Goal: Transaction & Acquisition: Book appointment/travel/reservation

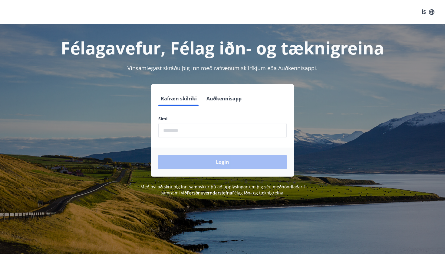
click at [187, 129] on input "phone" at bounding box center [222, 130] width 128 height 15
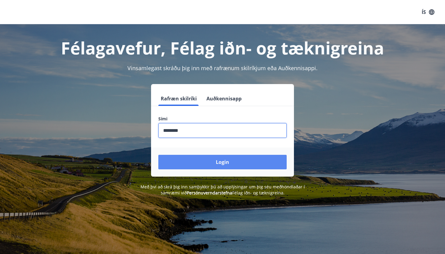
type input "********"
click at [223, 164] on button "Login" at bounding box center [222, 162] width 128 height 15
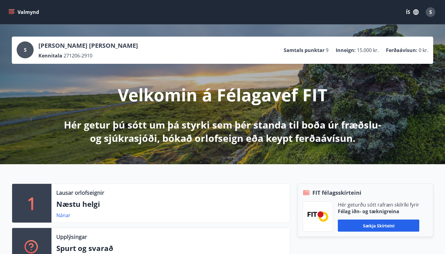
click at [58, 205] on p "Næstu helgi" at bounding box center [170, 204] width 229 height 10
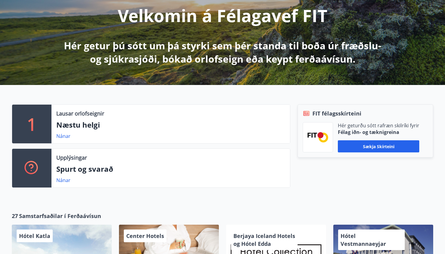
scroll to position [80, 0]
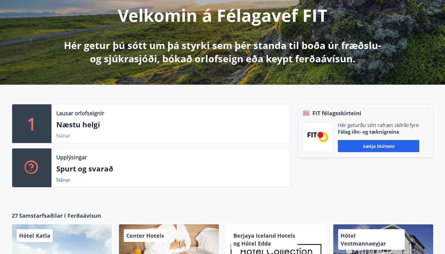
click at [67, 136] on link "Nánar" at bounding box center [63, 136] width 14 height 7
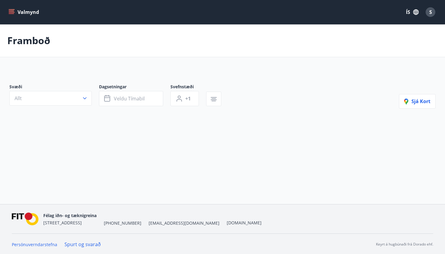
type input "*"
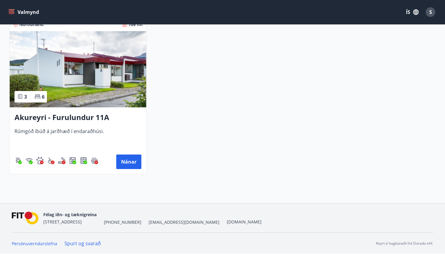
scroll to position [136, 0]
click at [77, 96] on img at bounding box center [78, 69] width 137 height 76
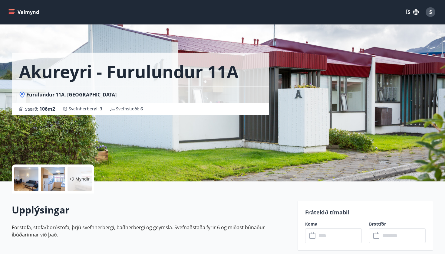
click at [36, 177] on div at bounding box center [26, 179] width 24 height 24
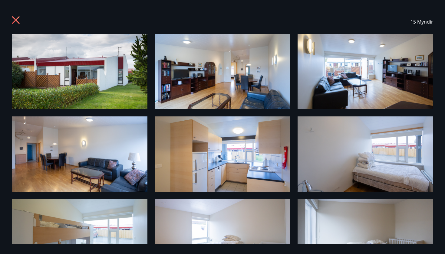
click at [22, 18] on div "15 Myndir" at bounding box center [222, 22] width 421 height 24
click at [15, 18] on icon at bounding box center [17, 21] width 10 height 10
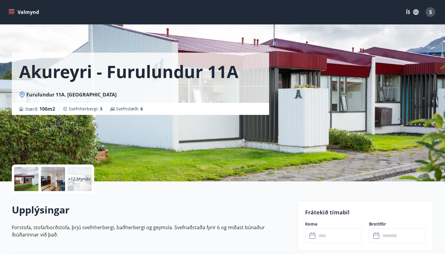
click at [14, 8] on button "Valmynd" at bounding box center [24, 12] width 34 height 11
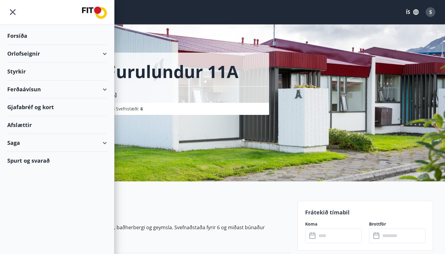
click at [42, 56] on div "Orlofseignir" at bounding box center [57, 54] width 100 height 18
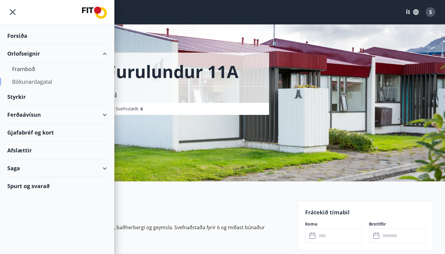
click at [35, 81] on div "Bókunardagatal" at bounding box center [57, 81] width 90 height 13
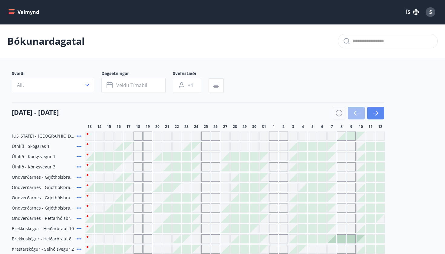
click at [376, 111] on icon "button" at bounding box center [376, 113] width 3 height 5
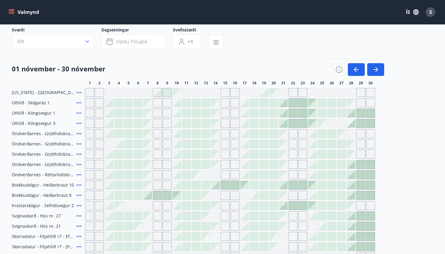
scroll to position [45, 0]
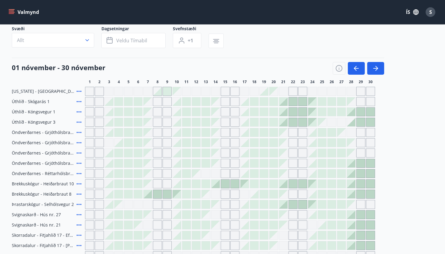
click at [150, 193] on div at bounding box center [147, 194] width 8 height 8
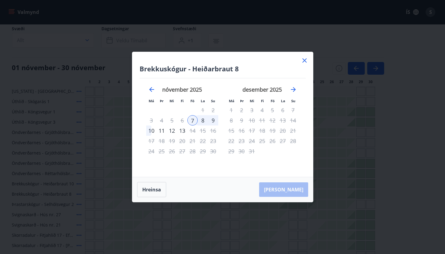
click at [302, 56] on div "Brekkuskógur - Heiðarbraut 8 Má Þr Mi Fi Fö La Su Má Þr Mi Fi Fö La Su [DATE] 1…" at bounding box center [222, 114] width 181 height 125
click at [304, 61] on icon at bounding box center [304, 60] width 7 height 7
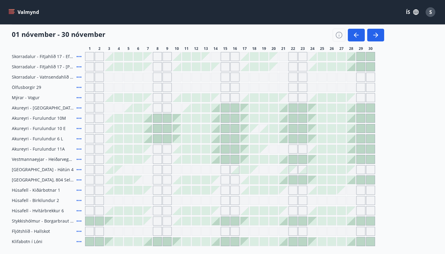
scroll to position [225, 0]
click at [356, 36] on icon "button" at bounding box center [356, 34] width 7 height 7
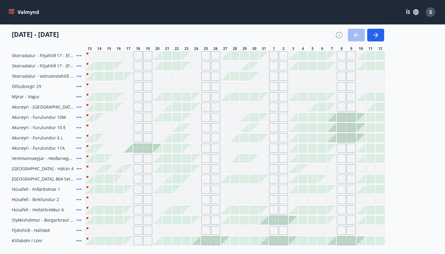
click at [79, 97] on icon at bounding box center [79, 96] width 5 height 1
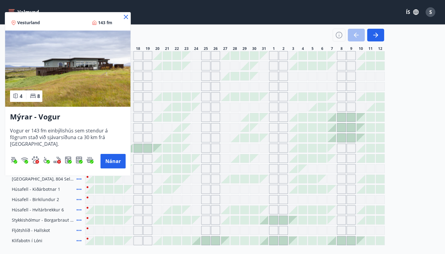
click at [124, 17] on icon at bounding box center [125, 16] width 7 height 7
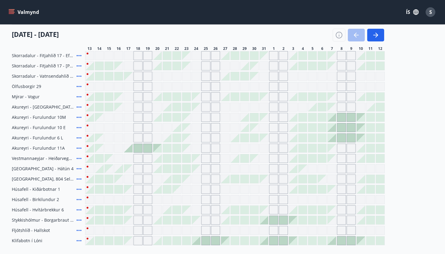
click at [79, 95] on icon at bounding box center [78, 96] width 7 height 7
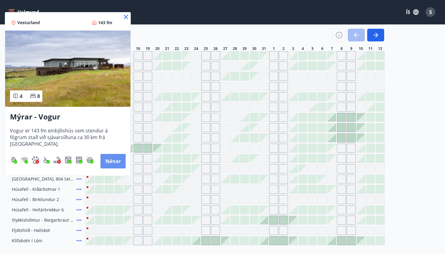
click at [107, 160] on button "Nánar" at bounding box center [112, 161] width 25 height 15
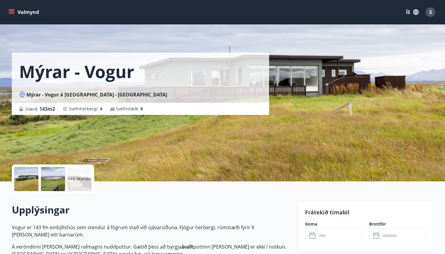
click at [74, 94] on span "Mýrar - Vogur á [GEOGRAPHIC_DATA] - [GEOGRAPHIC_DATA]" at bounding box center [96, 94] width 141 height 7
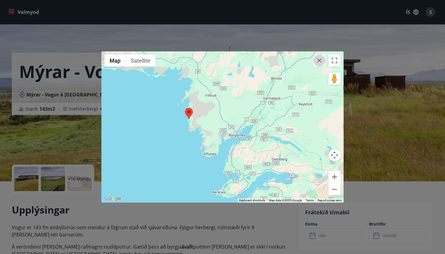
click at [319, 61] on icon "button" at bounding box center [319, 60] width 4 height 4
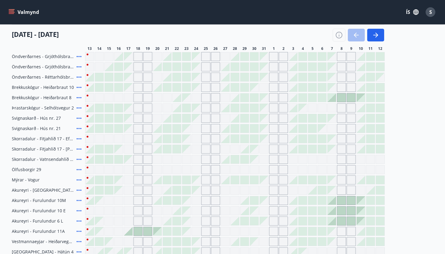
scroll to position [143, 0]
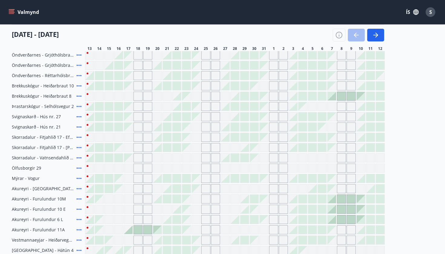
click at [79, 97] on icon at bounding box center [78, 96] width 7 height 7
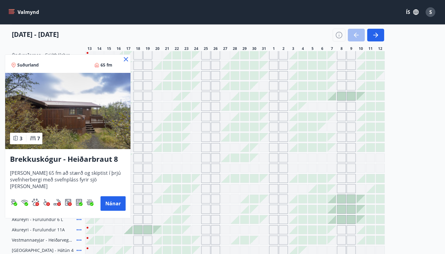
click at [123, 61] on icon at bounding box center [125, 59] width 7 height 7
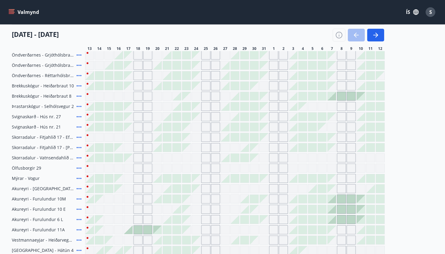
click at [77, 104] on icon at bounding box center [78, 106] width 7 height 7
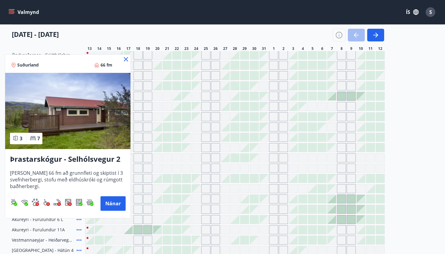
click at [126, 60] on icon at bounding box center [126, 59] width 1 height 1
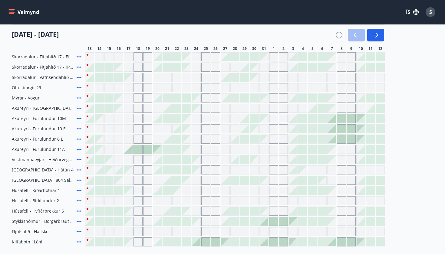
scroll to position [224, 0]
click at [79, 180] on icon at bounding box center [79, 179] width 5 height 1
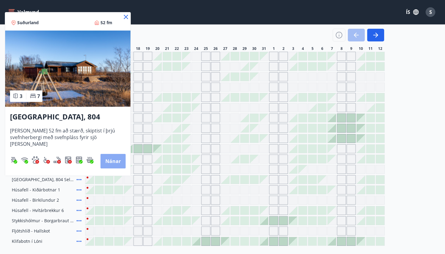
click at [110, 160] on button "Nánar" at bounding box center [112, 161] width 25 height 15
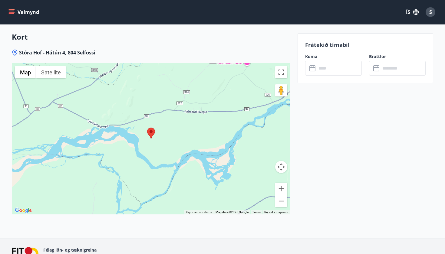
scroll to position [764, 0]
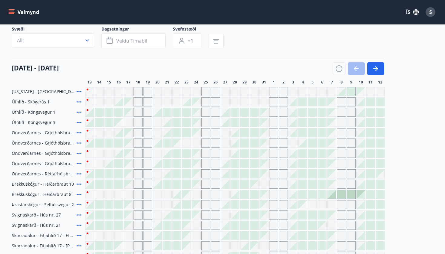
scroll to position [48, 0]
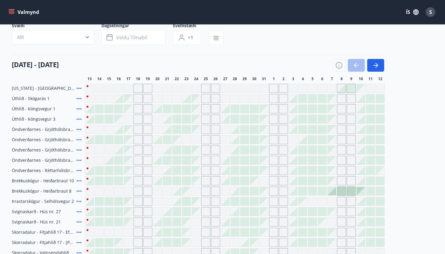
click at [79, 211] on icon at bounding box center [78, 211] width 7 height 7
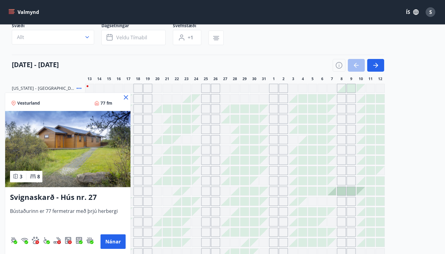
click at [122, 100] on icon at bounding box center [125, 97] width 7 height 7
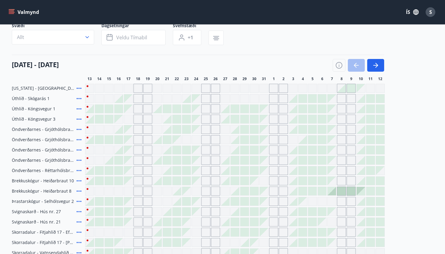
click at [80, 224] on icon at bounding box center [78, 222] width 7 height 7
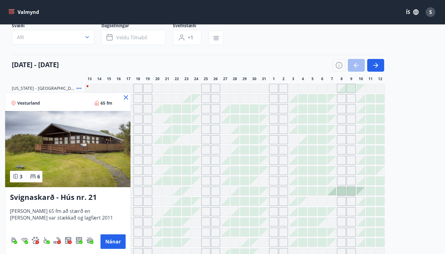
click at [126, 96] on icon at bounding box center [125, 97] width 7 height 7
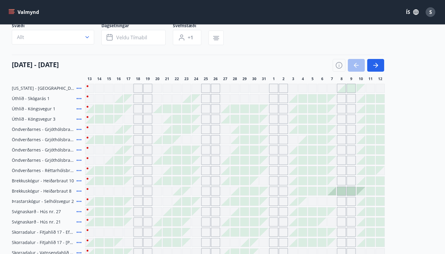
click at [78, 212] on icon at bounding box center [78, 211] width 7 height 7
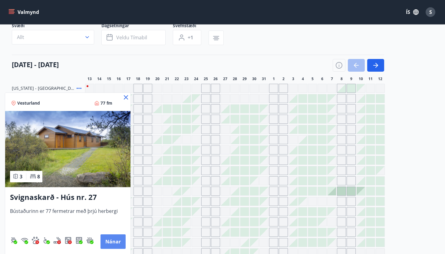
click at [107, 241] on button "Nánar" at bounding box center [112, 242] width 25 height 15
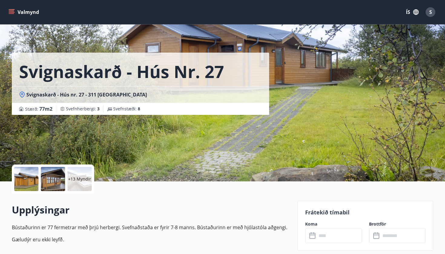
click at [83, 173] on div "+13 Myndir" at bounding box center [79, 179] width 24 height 24
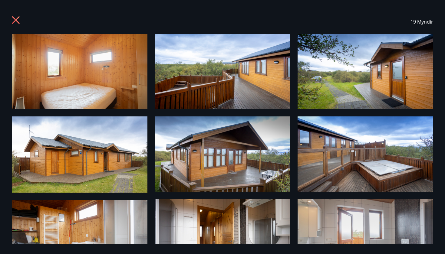
click at [18, 19] on icon at bounding box center [17, 21] width 10 height 10
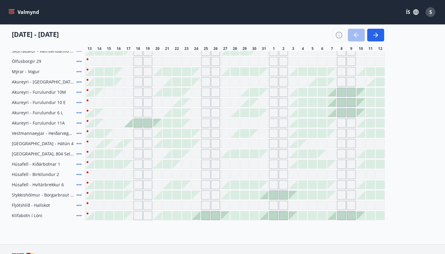
scroll to position [251, 0]
click at [76, 214] on icon at bounding box center [78, 214] width 7 height 7
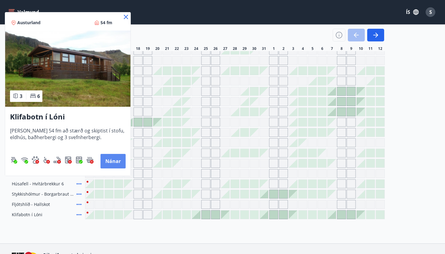
click at [112, 160] on button "Nánar" at bounding box center [112, 161] width 25 height 15
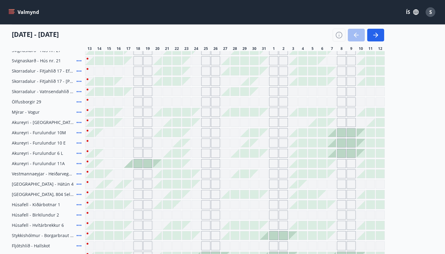
scroll to position [209, 0]
click at [375, 35] on icon "button" at bounding box center [375, 35] width 5 height 1
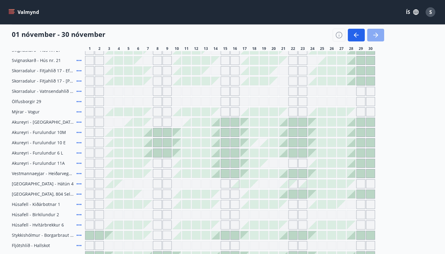
click at [375, 35] on icon "button" at bounding box center [375, 35] width 5 height 1
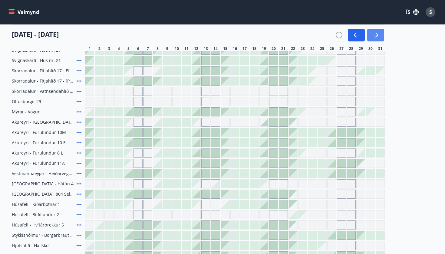
click at [375, 36] on icon "button" at bounding box center [375, 34] width 7 height 7
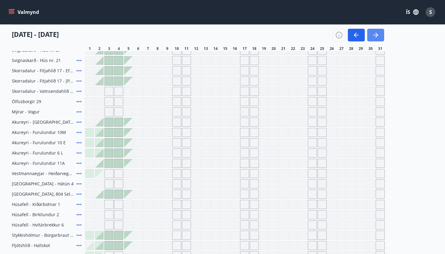
click at [375, 36] on icon "button" at bounding box center [375, 34] width 7 height 7
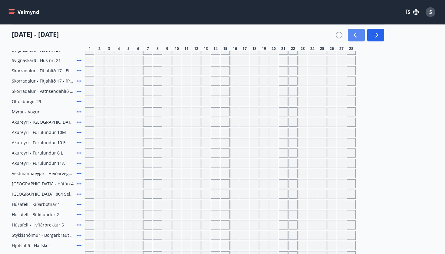
click at [358, 34] on icon "button" at bounding box center [356, 34] width 7 height 7
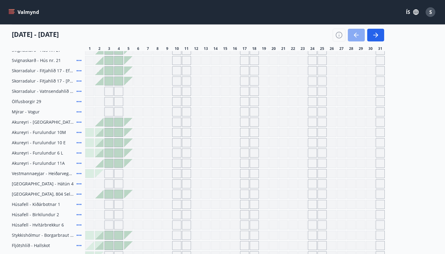
click at [355, 37] on icon "button" at bounding box center [356, 34] width 7 height 7
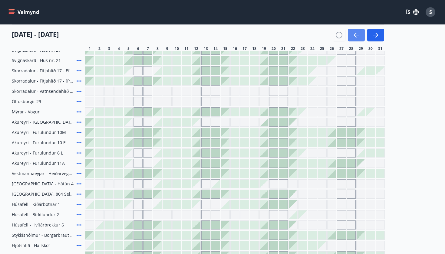
click at [355, 39] on button "button" at bounding box center [356, 35] width 17 height 13
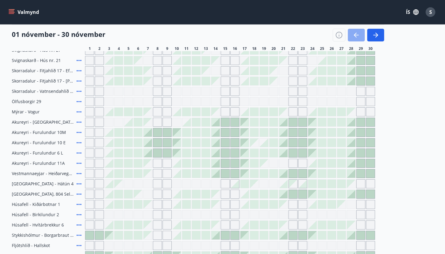
click at [355, 38] on icon "button" at bounding box center [356, 34] width 7 height 7
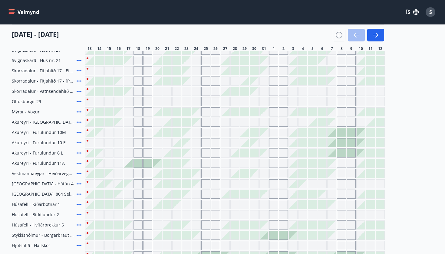
click at [160, 114] on div at bounding box center [157, 112] width 8 height 8
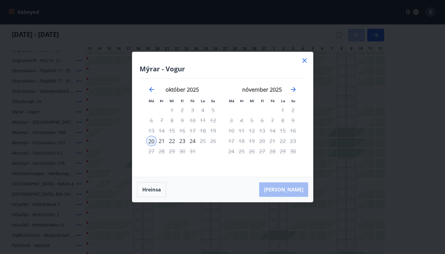
click at [303, 61] on icon at bounding box center [304, 60] width 7 height 7
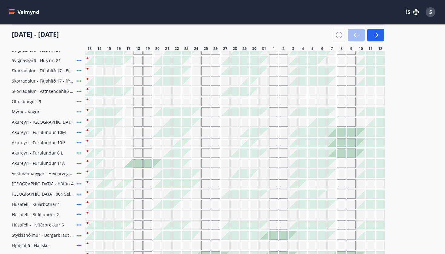
click at [129, 163] on div at bounding box center [128, 163] width 8 height 8
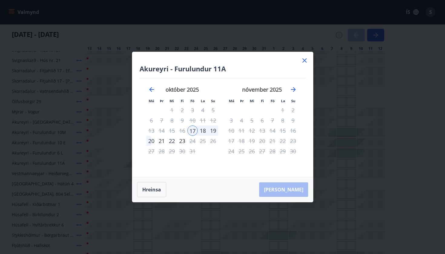
click at [304, 61] on icon at bounding box center [304, 60] width 4 height 4
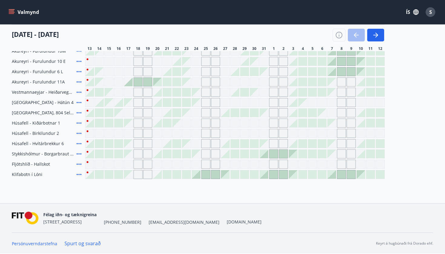
scroll to position [291, 0]
